Goal: Find specific page/section: Find specific page/section

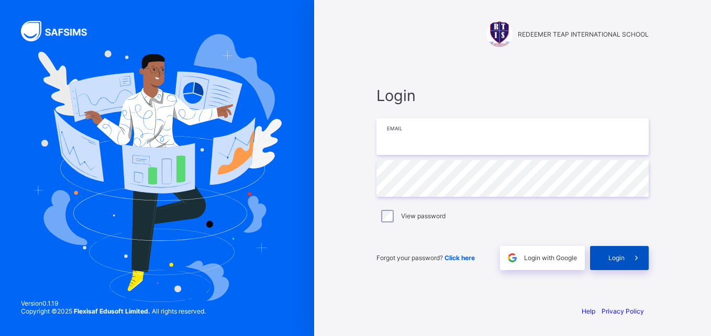
type input "**********"
click at [619, 258] on span "Login" at bounding box center [617, 258] width 16 height 8
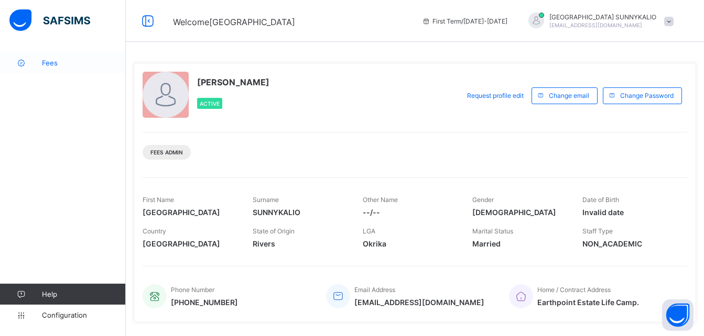
click at [58, 64] on span "Fees" at bounding box center [84, 63] width 84 height 8
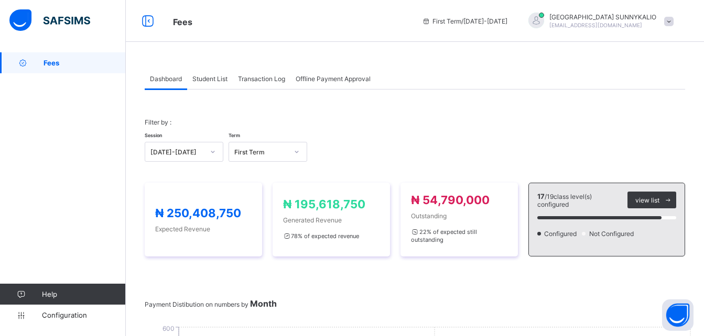
scroll to position [51, 0]
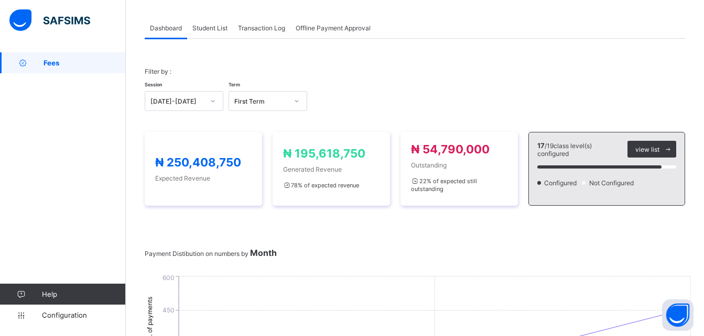
click at [210, 33] on div "Student List" at bounding box center [210, 27] width 46 height 21
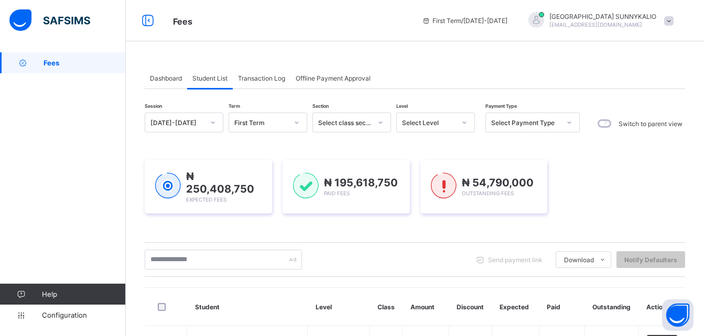
scroll to position [0, 0]
click at [673, 21] on span at bounding box center [668, 21] width 9 height 9
click at [645, 102] on span "Logout" at bounding box center [639, 103] width 69 height 12
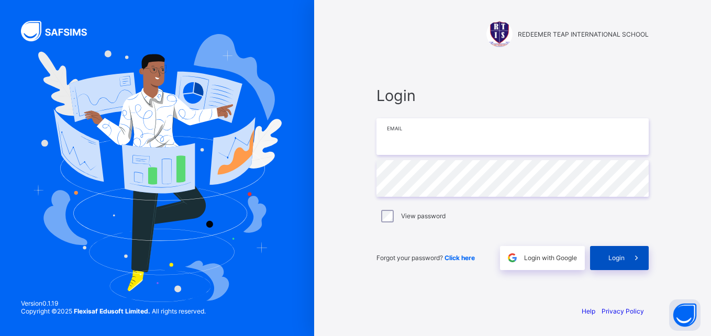
type input "**********"
click at [619, 255] on span "Login" at bounding box center [617, 258] width 16 height 8
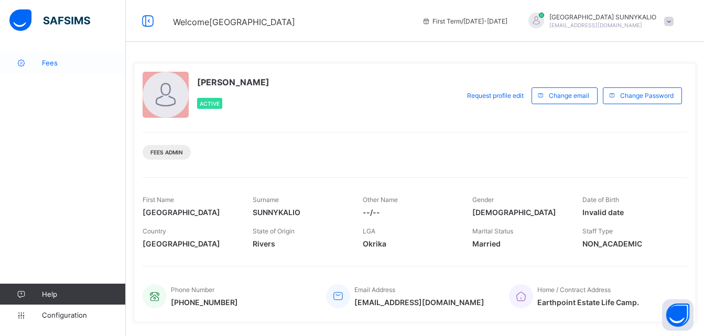
click at [47, 61] on span "Fees" at bounding box center [84, 63] width 84 height 8
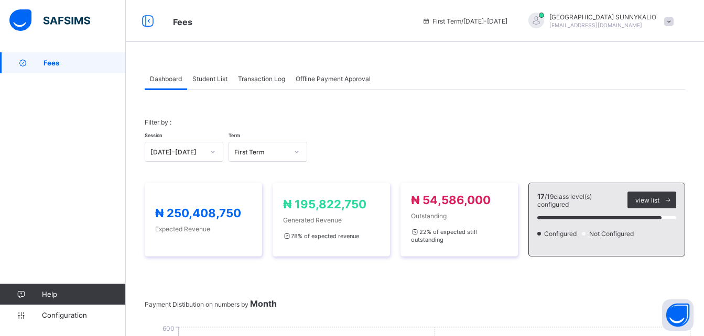
click at [206, 79] on span "Student List" at bounding box center [209, 79] width 35 height 8
